Goal: Find specific page/section: Find specific page/section

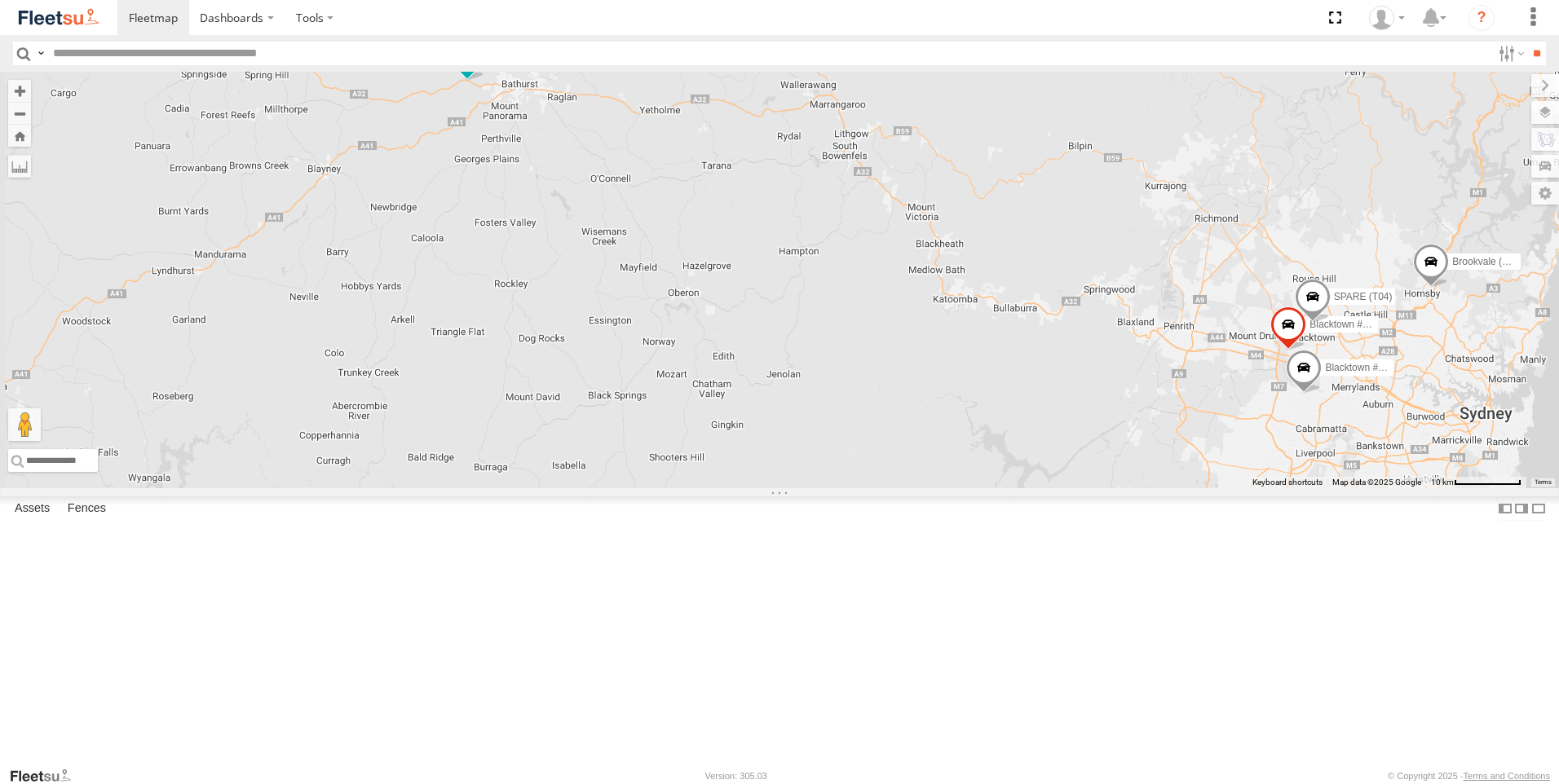
drag, startPoint x: 557, startPoint y: 252, endPoint x: 753, endPoint y: 345, distance: 216.9
click at [753, 345] on div "Brookvale (T10 - [PERSON_NAME]) Rural (T08 - [PERSON_NAME]) Blacktown #1 (T09 -…" at bounding box center [780, 280] width 1559 height 416
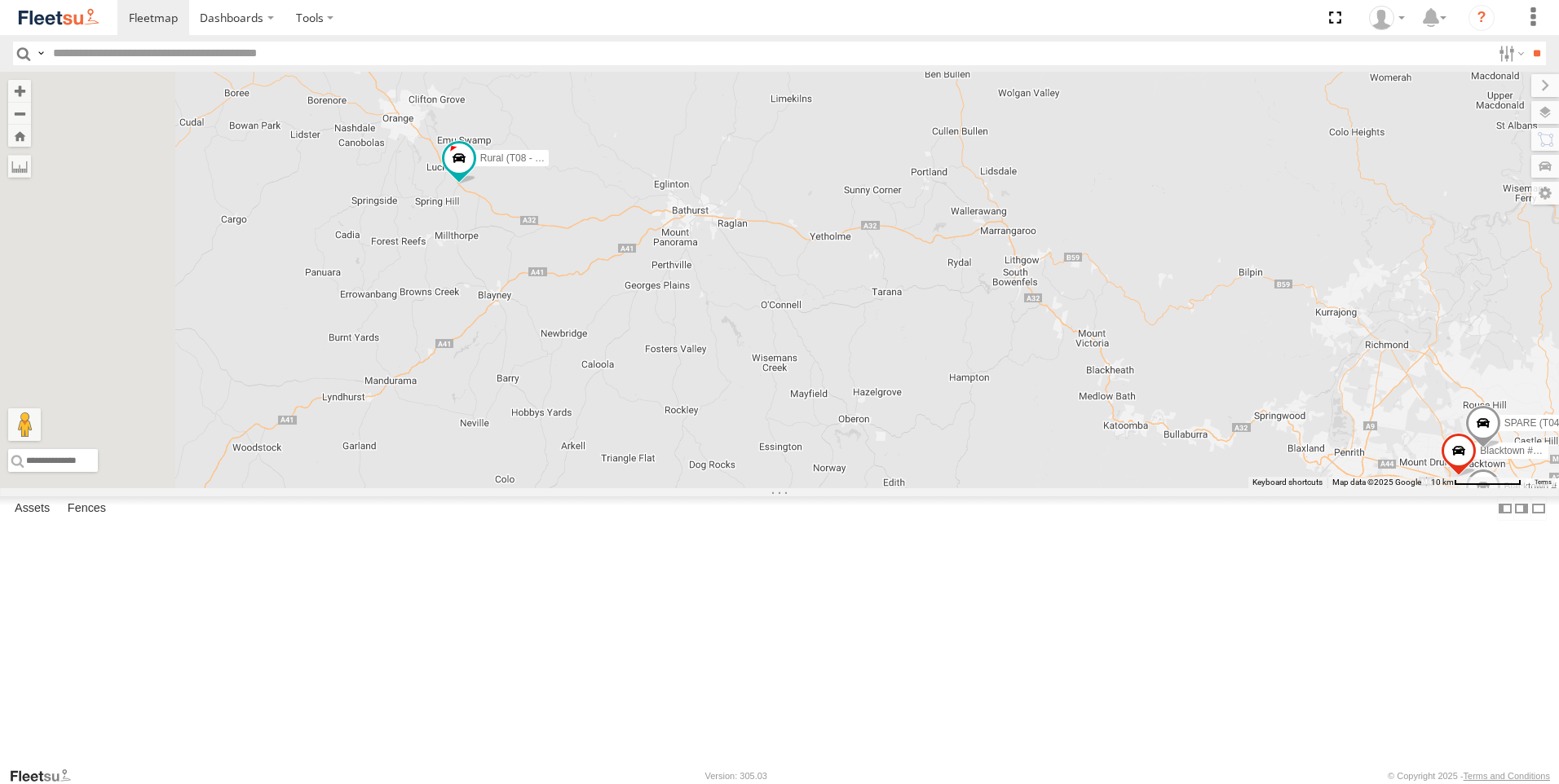
drag, startPoint x: 611, startPoint y: 244, endPoint x: 784, endPoint y: 373, distance: 215.8
click at [784, 373] on div "Rural (T08 - [PERSON_NAME]) Blacktown #1 (T09 - [PERSON_NAME]) Blacktown #2 (T0…" at bounding box center [780, 280] width 1559 height 416
click at [542, 313] on div "Rural (T08 - [PERSON_NAME])" at bounding box center [780, 280] width 1559 height 416
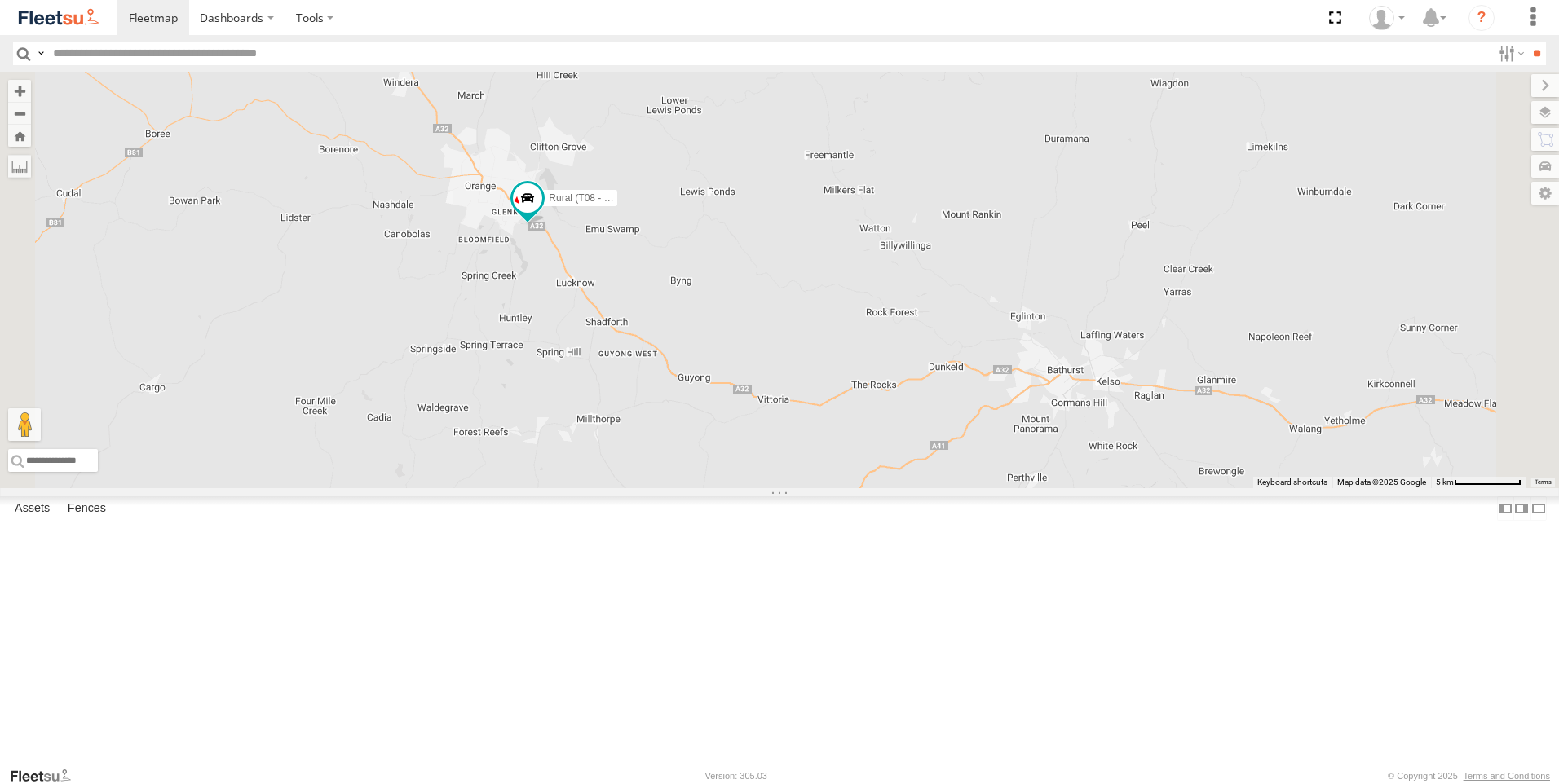
drag, startPoint x: 624, startPoint y: 306, endPoint x: 647, endPoint y: 431, distance: 127.1
click at [647, 432] on div "Rural (T08 - [PERSON_NAME])" at bounding box center [780, 280] width 1559 height 416
click at [659, 387] on div "Rural (T08 - [PERSON_NAME])" at bounding box center [780, 280] width 1559 height 416
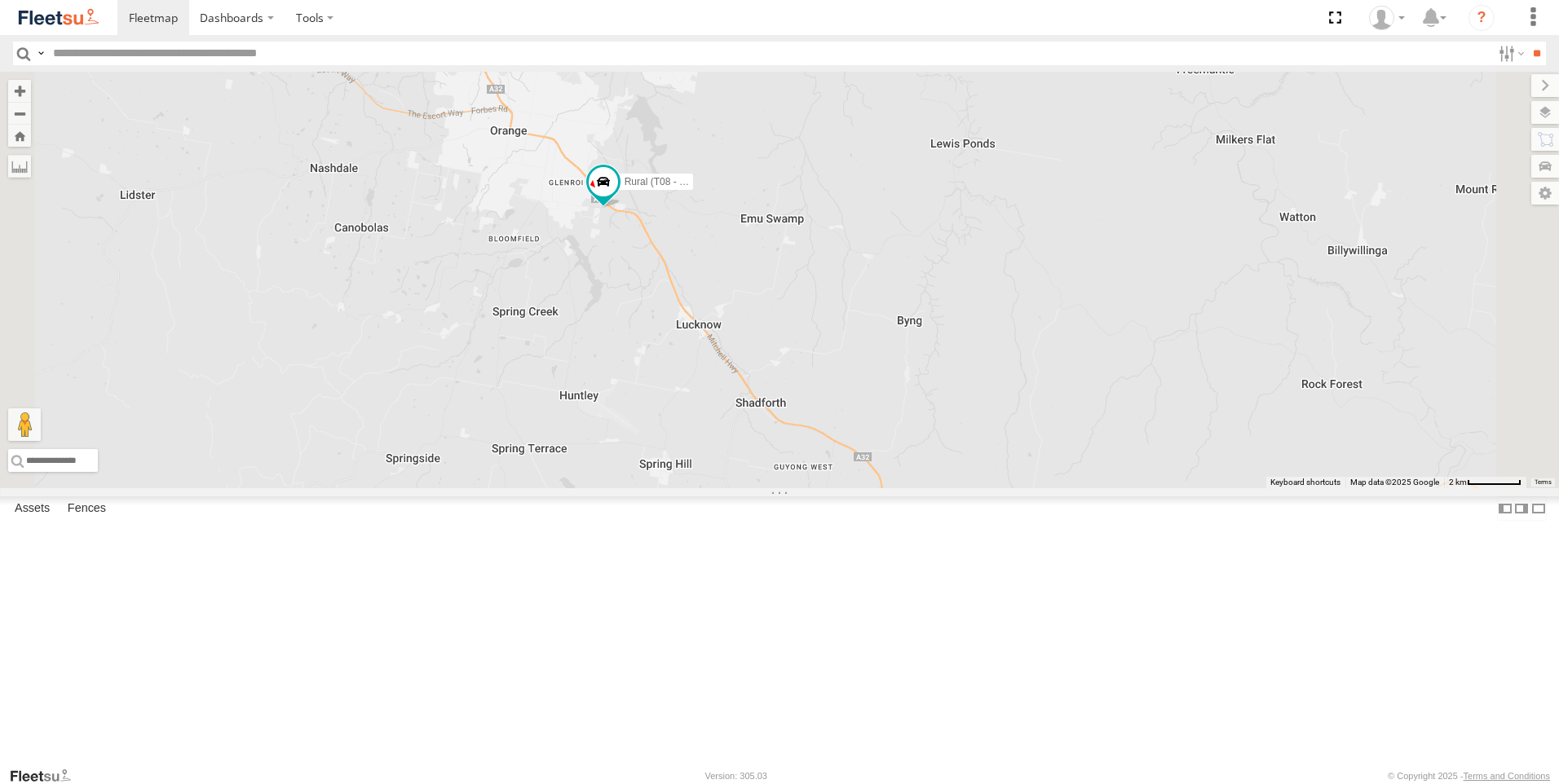
click at [659, 387] on div "Rural (T08 - [PERSON_NAME])" at bounding box center [780, 280] width 1559 height 416
click at [660, 387] on div "Rural (T08 - [PERSON_NAME])" at bounding box center [780, 280] width 1559 height 416
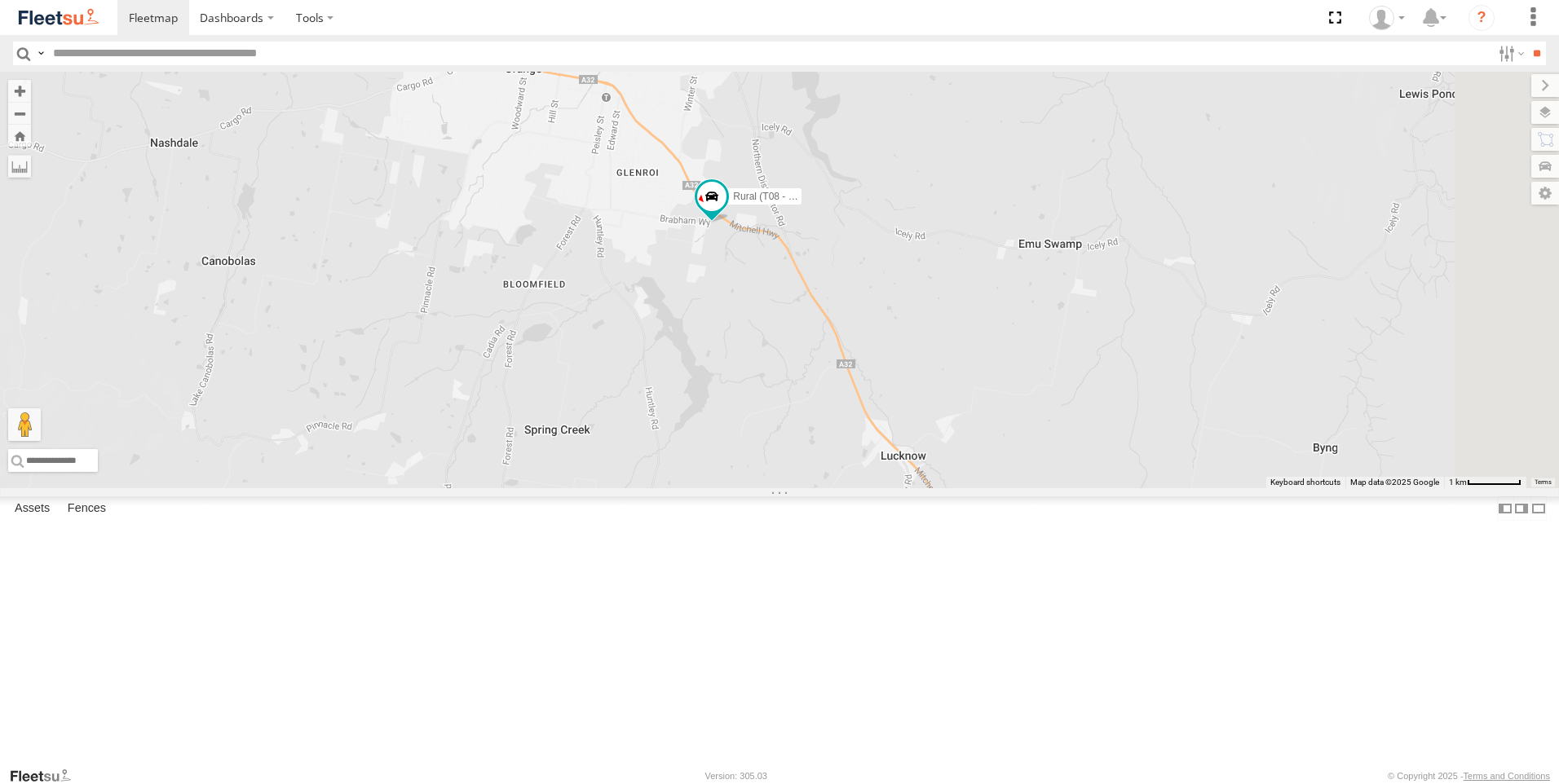
drag, startPoint x: 782, startPoint y: 350, endPoint x: 707, endPoint y: 448, distance: 123.4
click at [707, 448] on div "Rural (T08 - [PERSON_NAME])" at bounding box center [780, 280] width 1559 height 416
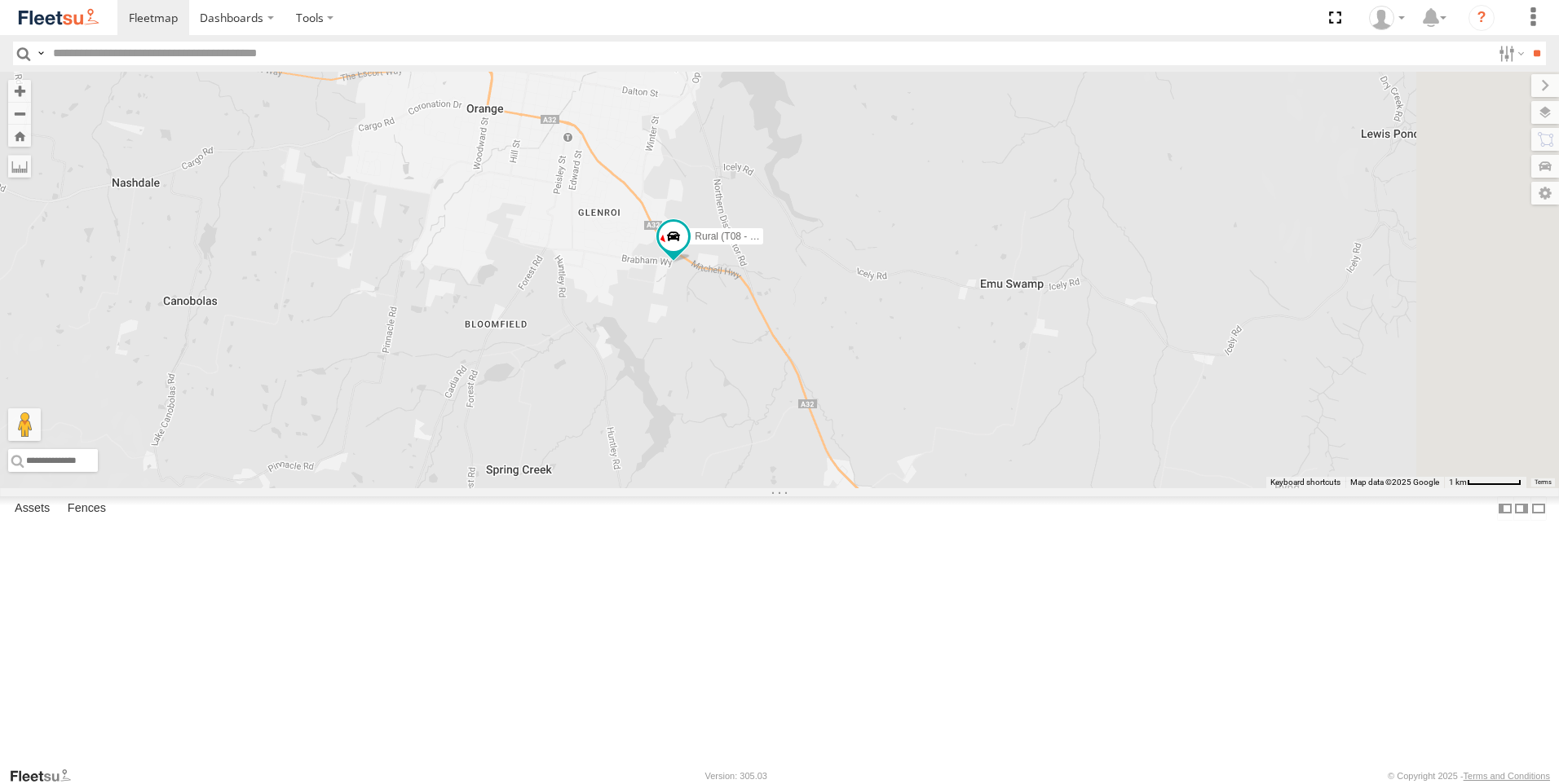
click at [788, 402] on div "Rural (T08 - [PERSON_NAME])" at bounding box center [780, 280] width 1559 height 416
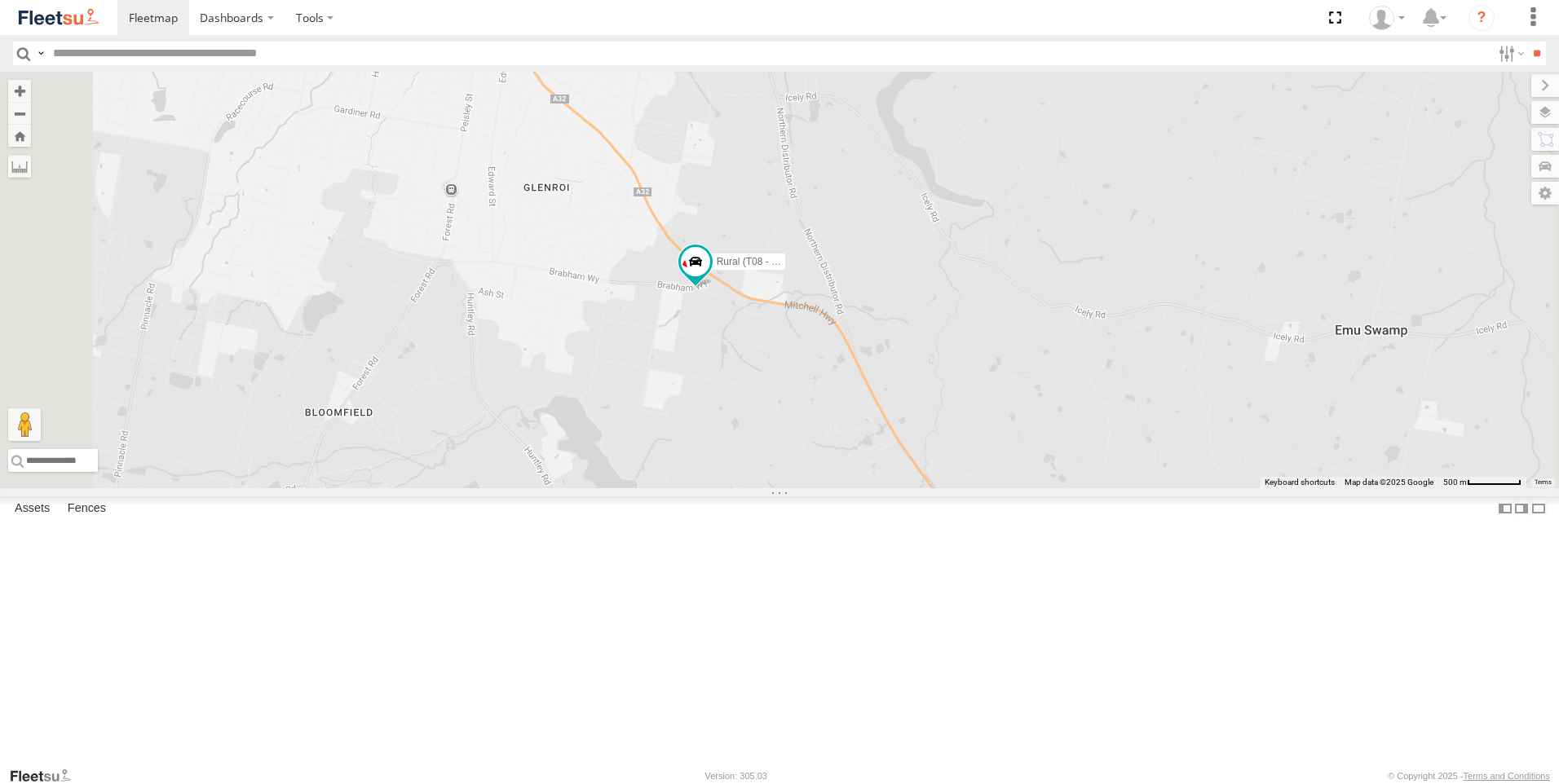
drag, startPoint x: 809, startPoint y: 380, endPoint x: 739, endPoint y: 410, distance: 76.2
click at [739, 410] on div "Rural (T08 - [PERSON_NAME])" at bounding box center [780, 280] width 1559 height 416
click at [815, 453] on div "Rural (T08 - [PERSON_NAME])" at bounding box center [780, 280] width 1559 height 416
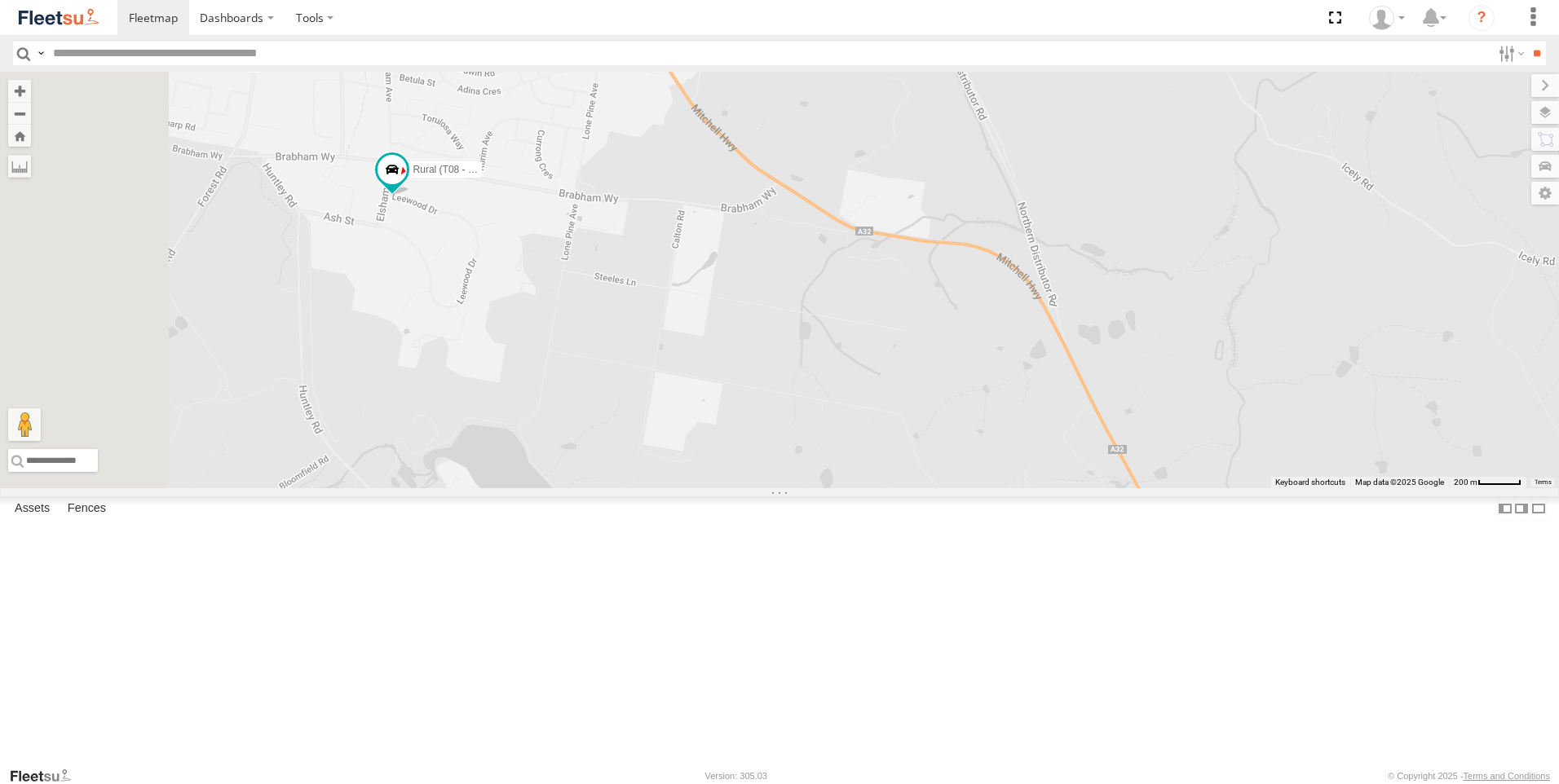
drag, startPoint x: 1172, startPoint y: 571, endPoint x: 1136, endPoint y: 513, distance: 68.3
click at [1136, 488] on div "Rural (T08 - [PERSON_NAME])" at bounding box center [780, 280] width 1559 height 416
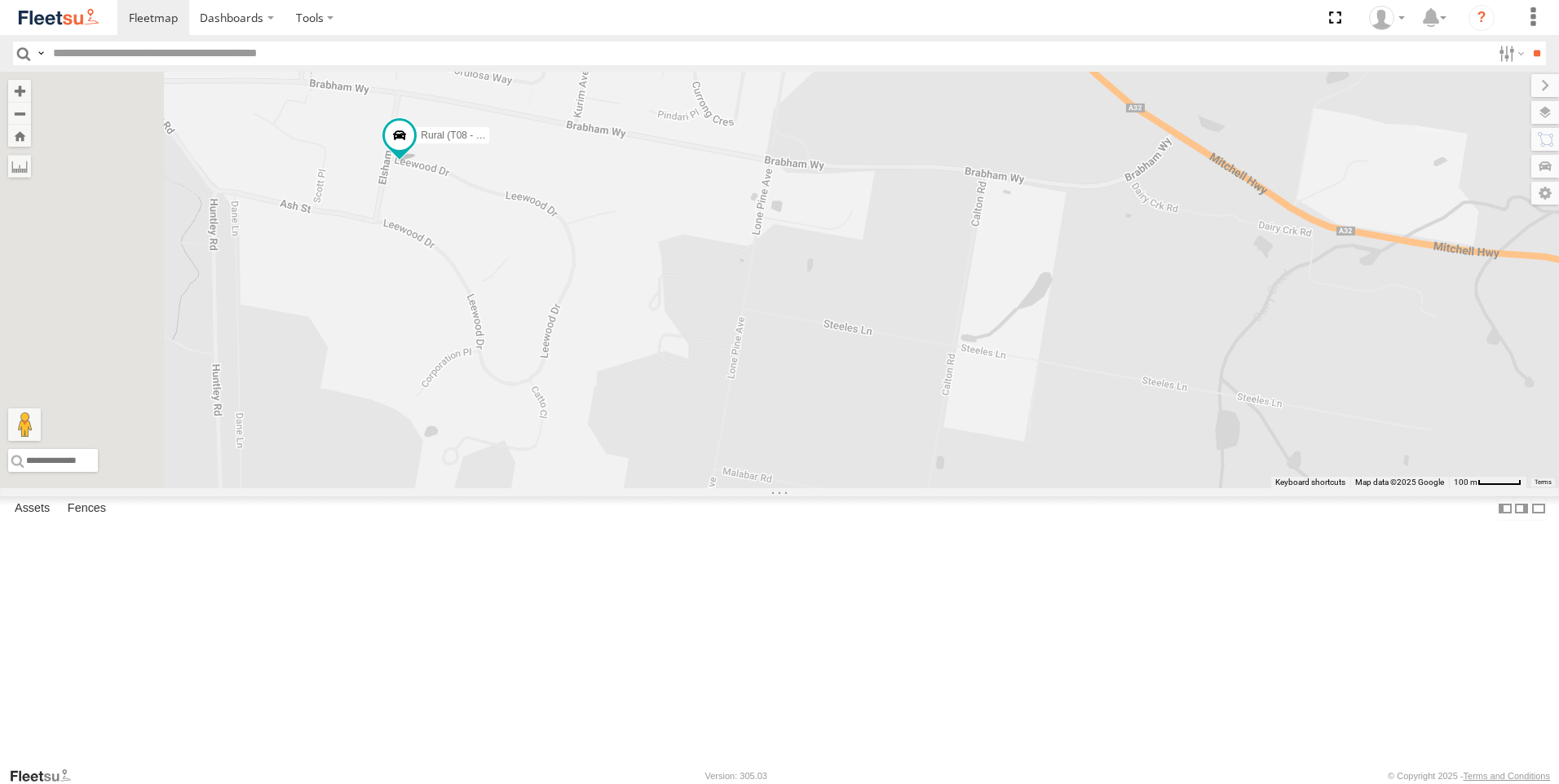
drag, startPoint x: 665, startPoint y: 400, endPoint x: 764, endPoint y: 446, distance: 109.2
click at [764, 446] on div "Rural (T08 - [PERSON_NAME])" at bounding box center [780, 280] width 1559 height 416
